Goal: Task Accomplishment & Management: Complete application form

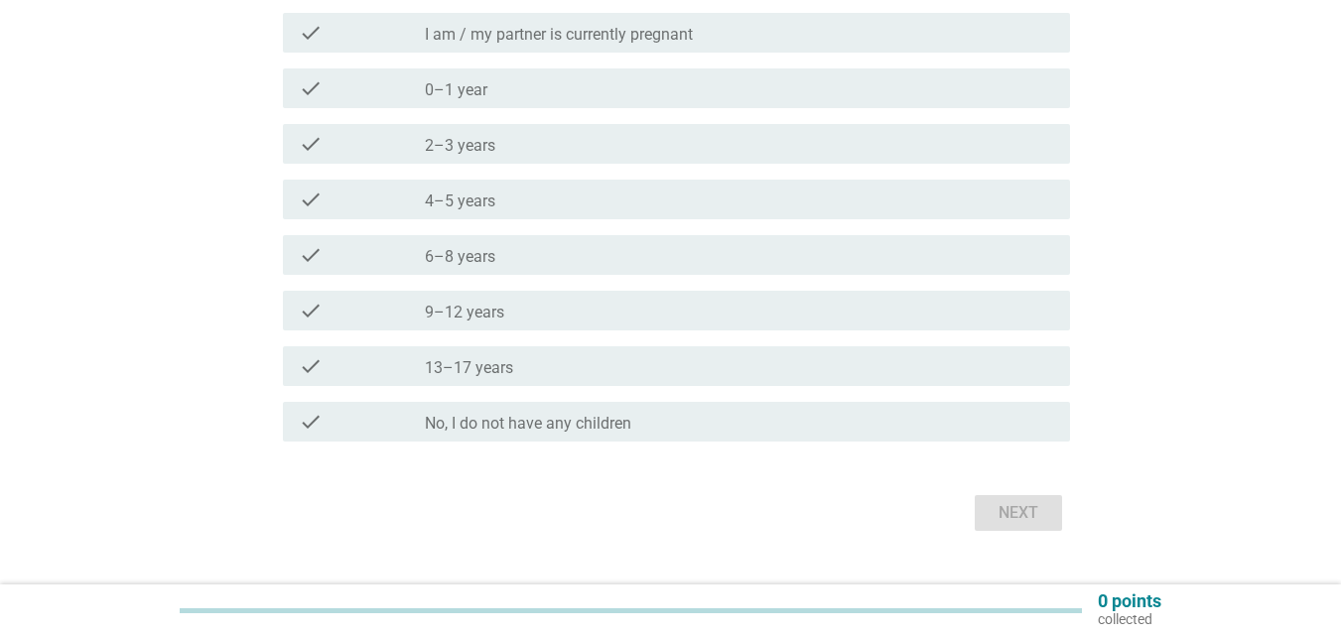
scroll to position [298, 0]
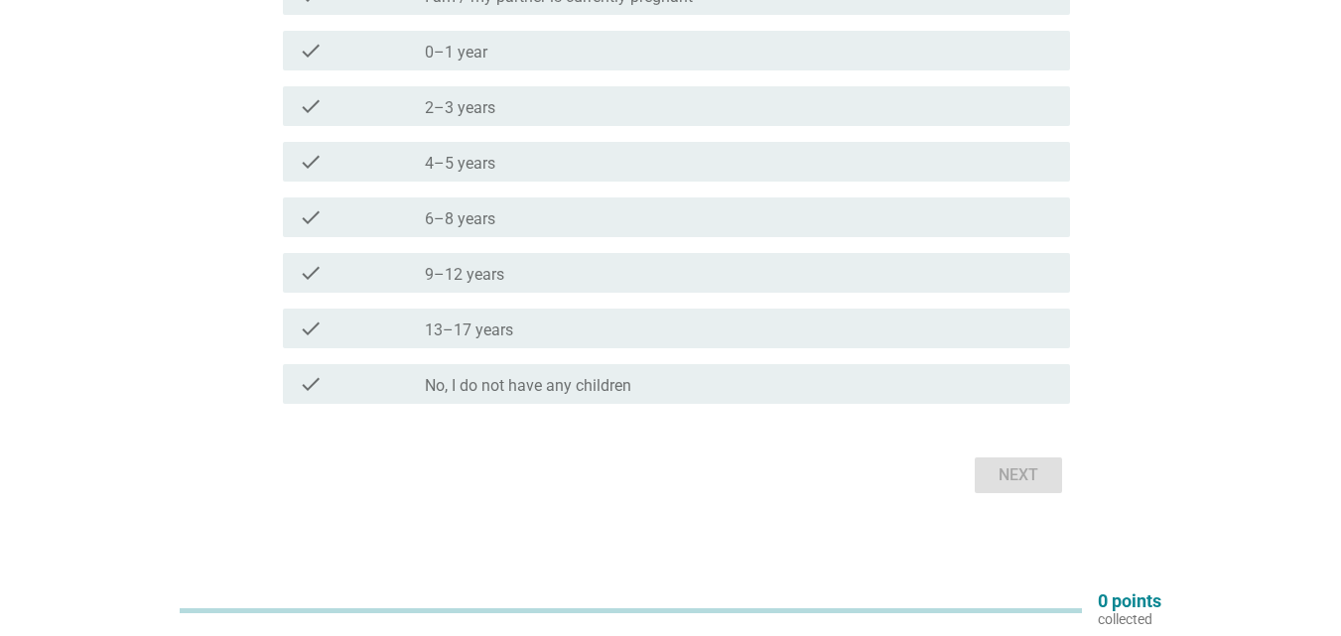
click at [646, 385] on div "check_box_outline_blank No, I do not have any children" at bounding box center [739, 384] width 629 height 24
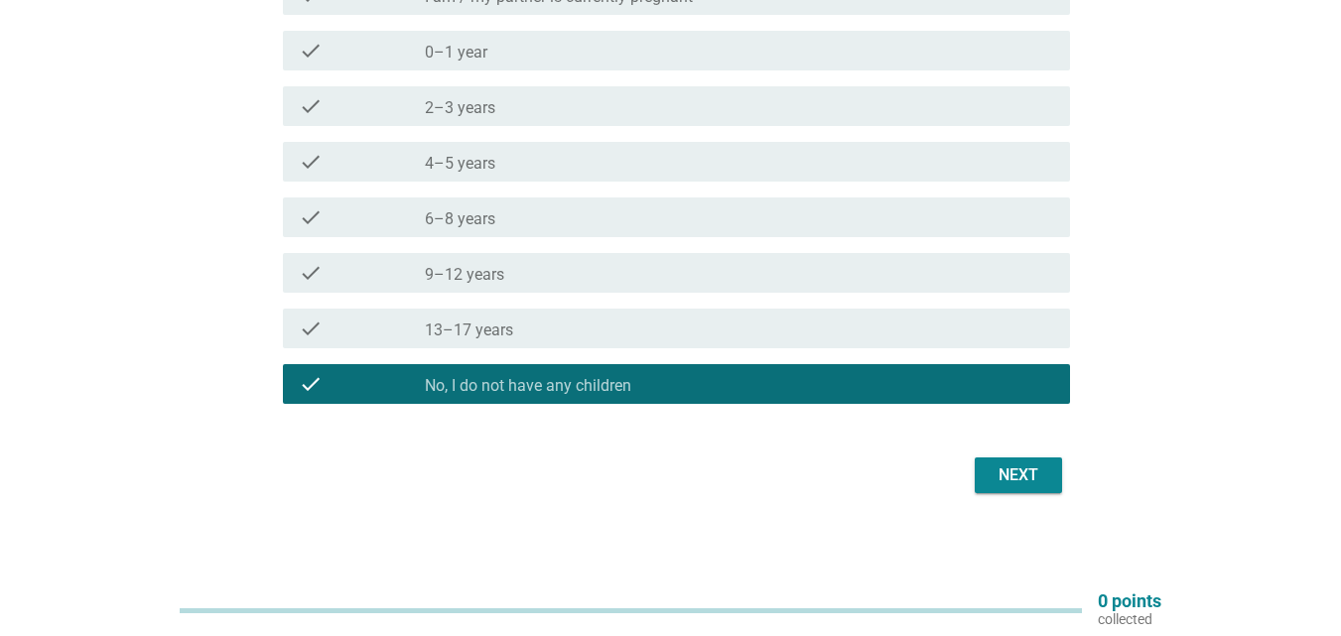
click at [1016, 475] on div "Next" at bounding box center [1019, 476] width 56 height 24
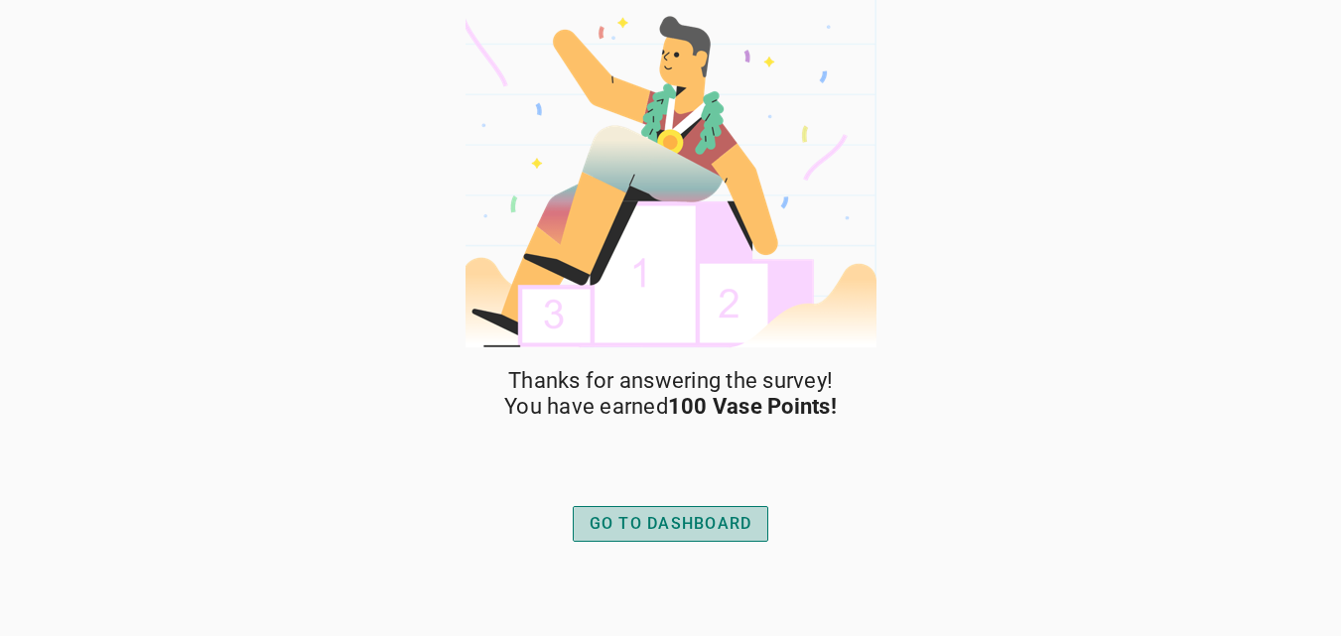
click at [670, 523] on div "GO TO DASHBOARD" at bounding box center [671, 524] width 163 height 24
click at [631, 528] on div "GO TO DASHBOARD" at bounding box center [671, 524] width 163 height 24
